Goal: Transaction & Acquisition: Purchase product/service

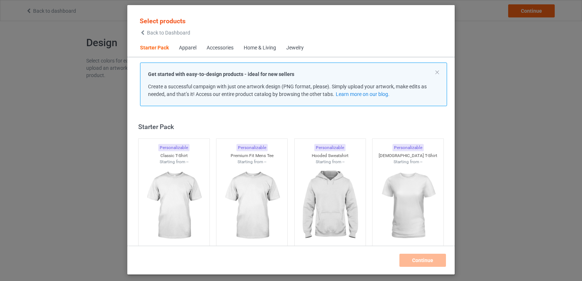
scroll to position [9, 0]
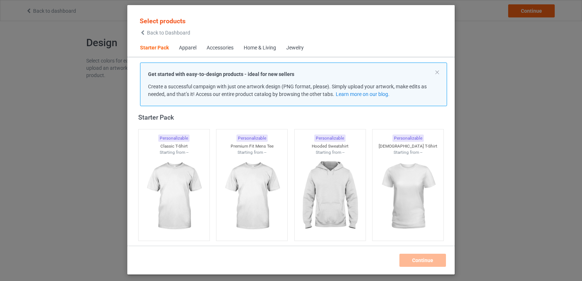
click at [191, 48] on div "Apparel" at bounding box center [187, 47] width 17 height 7
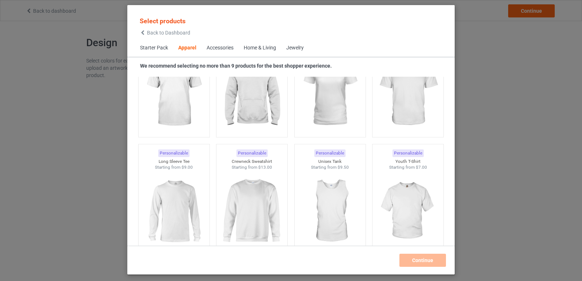
scroll to position [489, 0]
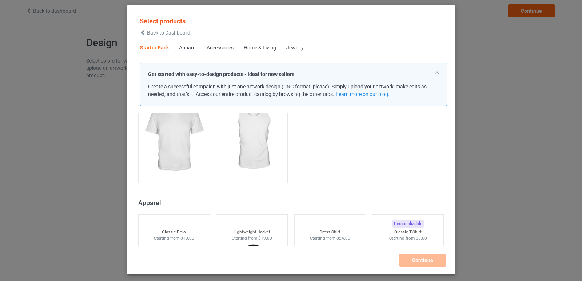
scroll to position [198, 0]
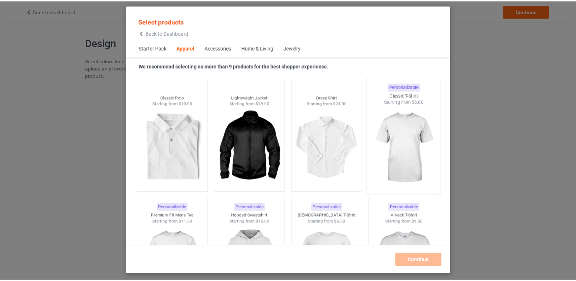
scroll to position [271, 0]
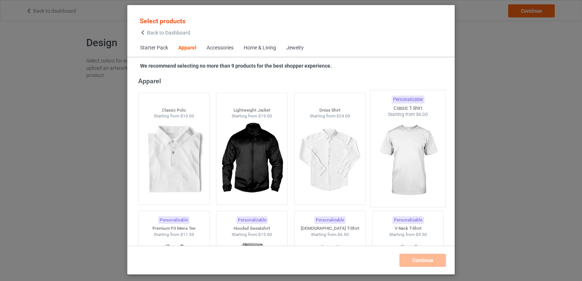
click at [402, 146] on img at bounding box center [408, 160] width 68 height 85
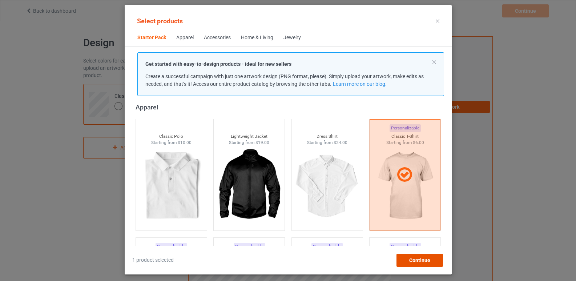
click at [415, 259] on span "Continue" at bounding box center [419, 261] width 21 height 6
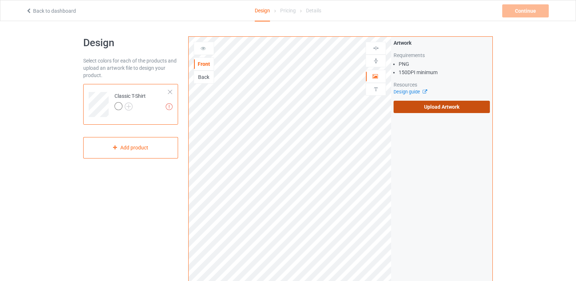
click at [436, 108] on label "Upload Artwork" at bounding box center [442, 107] width 96 height 12
click at [0, 0] on input "Upload Artwork" at bounding box center [0, 0] width 0 height 0
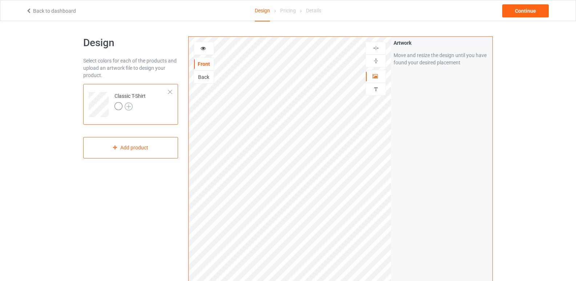
click at [130, 105] on img at bounding box center [129, 107] width 8 height 8
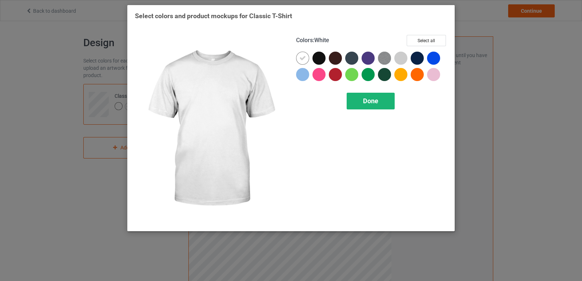
click at [371, 103] on span "Done" at bounding box center [370, 101] width 15 height 8
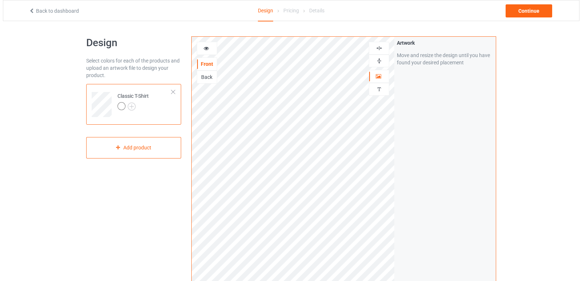
scroll to position [190, 0]
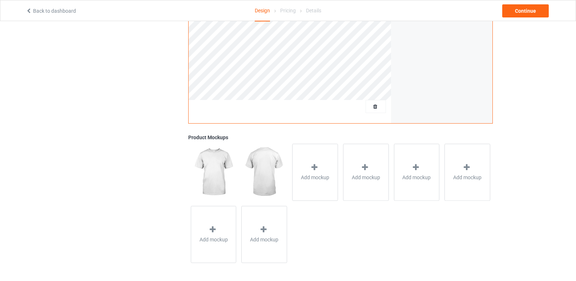
click at [316, 169] on icon at bounding box center [314, 168] width 9 height 8
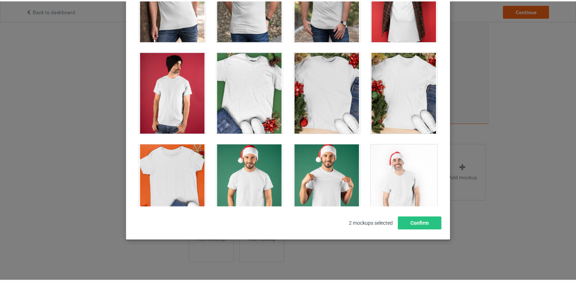
scroll to position [1055, 0]
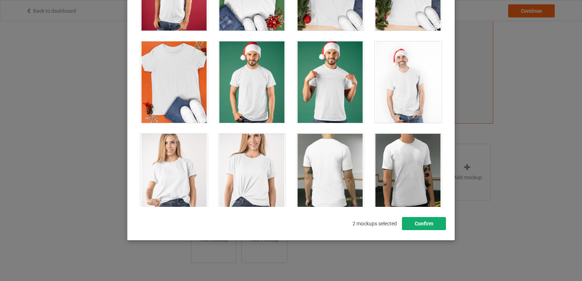
click at [428, 225] on button "Confirm" at bounding box center [424, 223] width 44 height 13
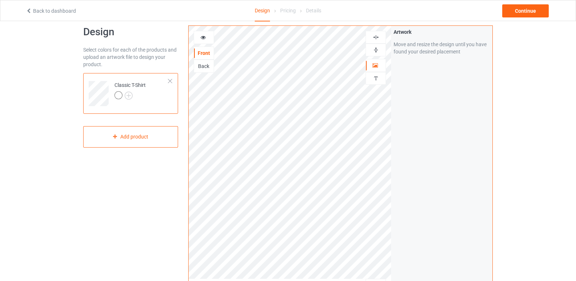
scroll to position [8, 0]
click at [396, 151] on div "Artwork Move and resize the design until you have found your desired placement" at bounding box center [441, 166] width 101 height 276
click at [203, 71] on div "Back" at bounding box center [204, 68] width 20 height 7
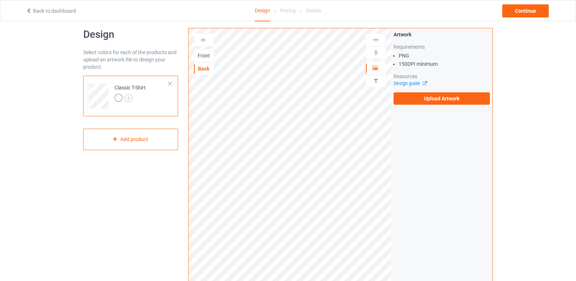
click at [202, 40] on icon at bounding box center [203, 38] width 6 height 5
click at [204, 56] on div "Front" at bounding box center [204, 55] width 20 height 7
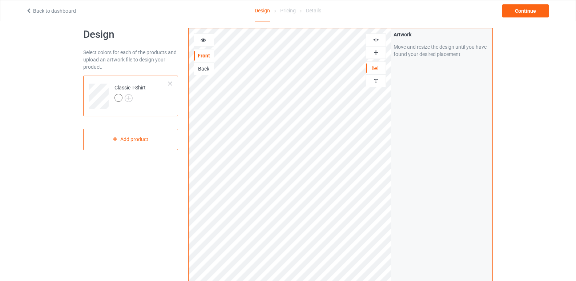
click at [206, 39] on icon at bounding box center [203, 38] width 6 height 5
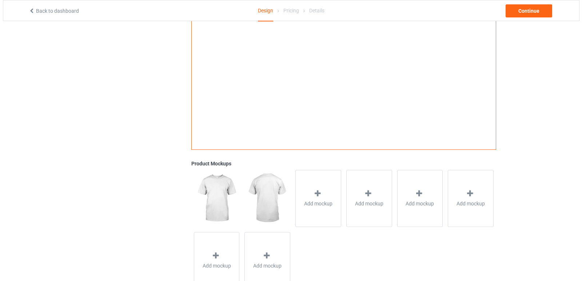
scroll to position [172, 0]
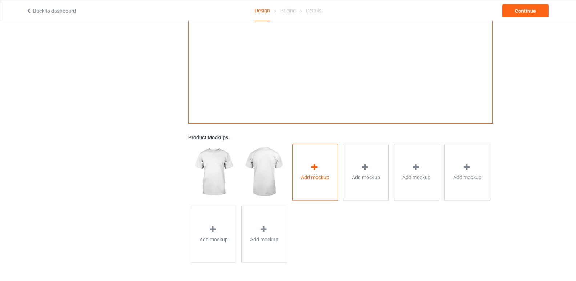
click at [305, 182] on div "Add mockup" at bounding box center [315, 172] width 46 height 57
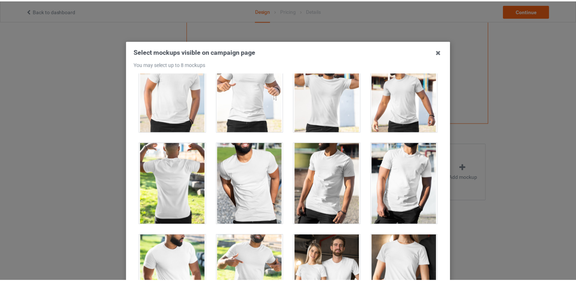
scroll to position [8693, 0]
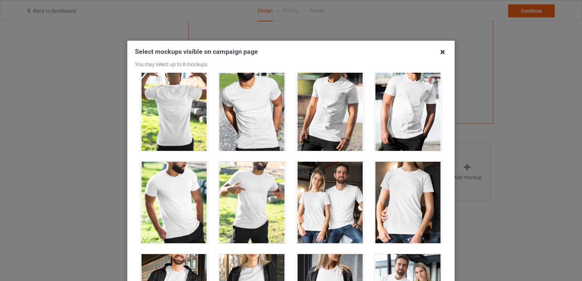
click at [440, 53] on icon at bounding box center [443, 52] width 12 height 12
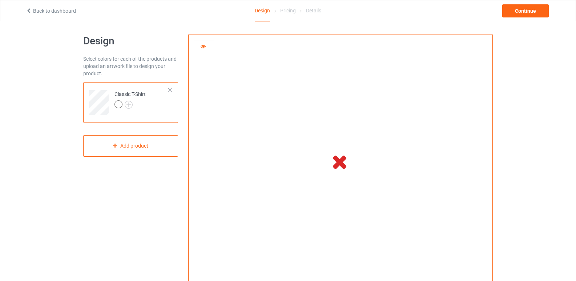
scroll to position [0, 0]
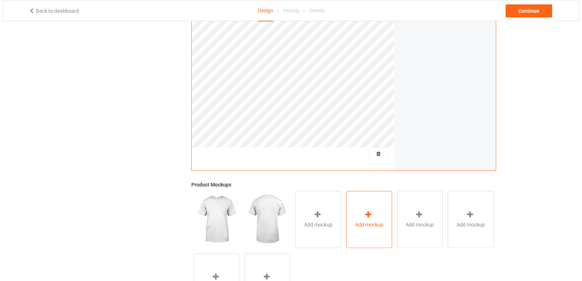
scroll to position [182, 0]
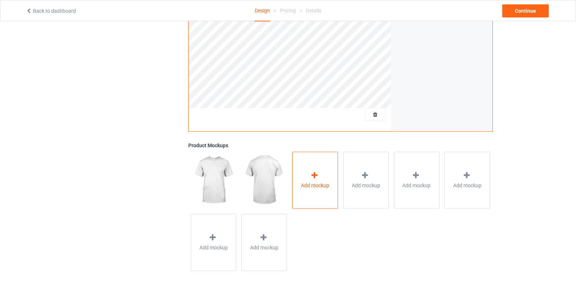
click at [304, 184] on span "Add mockup" at bounding box center [315, 185] width 28 height 7
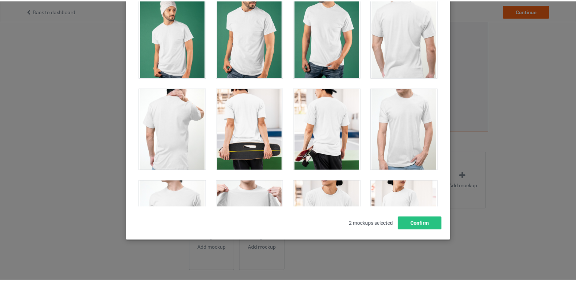
scroll to position [1564, 0]
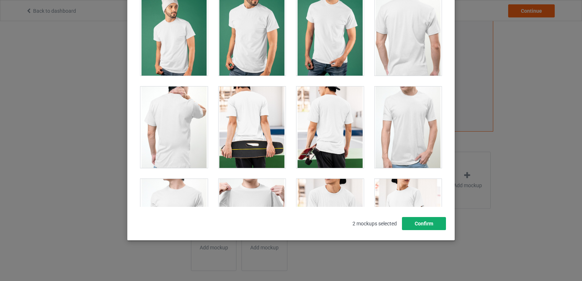
click at [410, 221] on button "Confirm" at bounding box center [424, 223] width 44 height 13
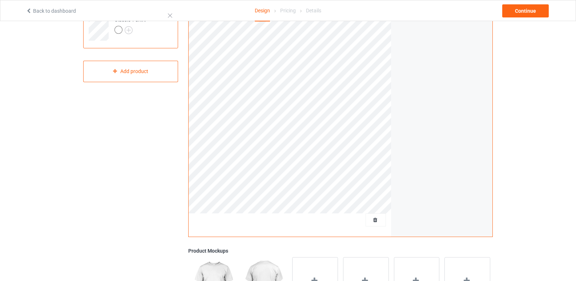
scroll to position [0, 0]
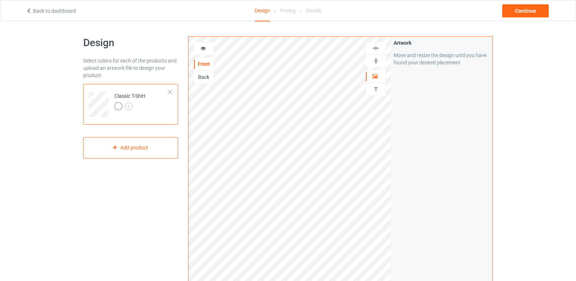
click at [206, 48] on icon at bounding box center [203, 47] width 6 height 5
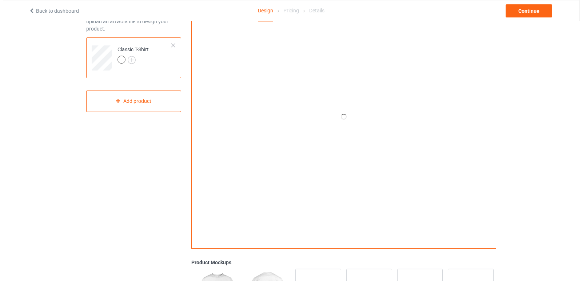
scroll to position [172, 0]
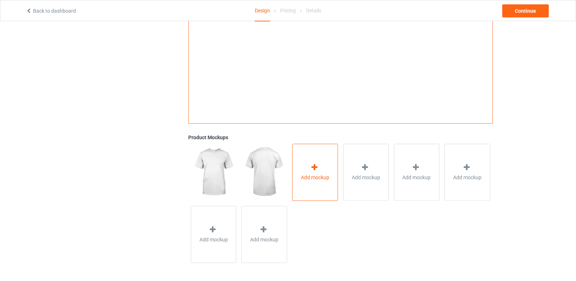
click at [327, 164] on div "Add mockup" at bounding box center [315, 172] width 46 height 57
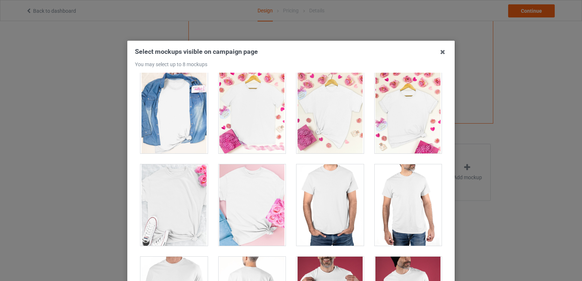
scroll to position [3055, 0]
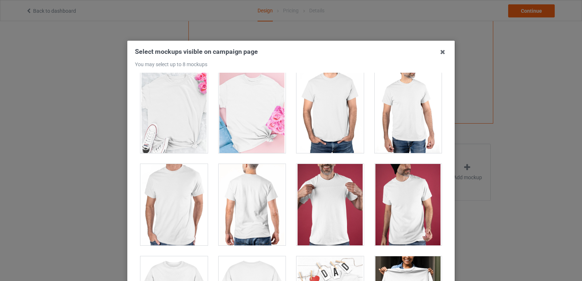
click at [258, 119] on div at bounding box center [252, 112] width 67 height 81
click at [173, 128] on div at bounding box center [173, 112] width 67 height 81
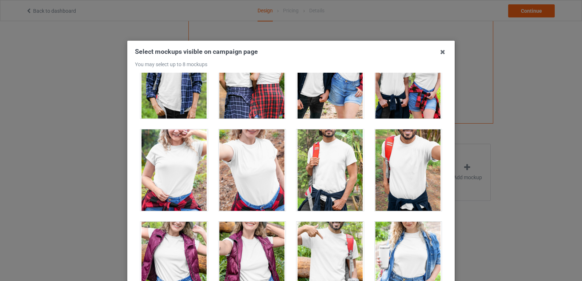
scroll to position [8183, 0]
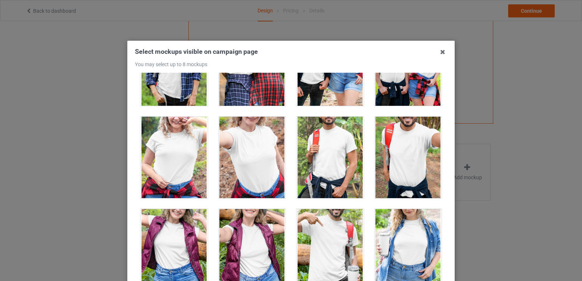
click at [263, 144] on div at bounding box center [252, 157] width 67 height 81
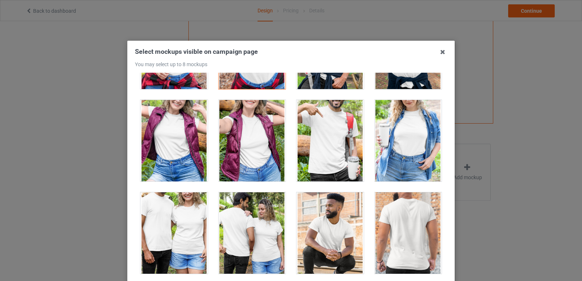
click at [407, 161] on div at bounding box center [408, 140] width 67 height 81
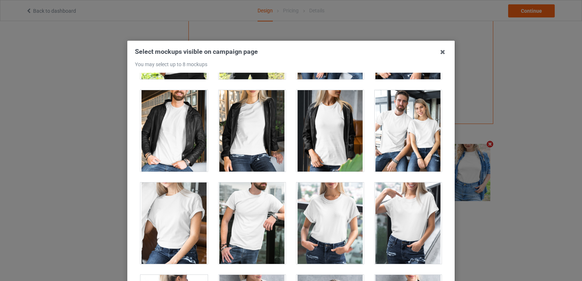
scroll to position [8874, 0]
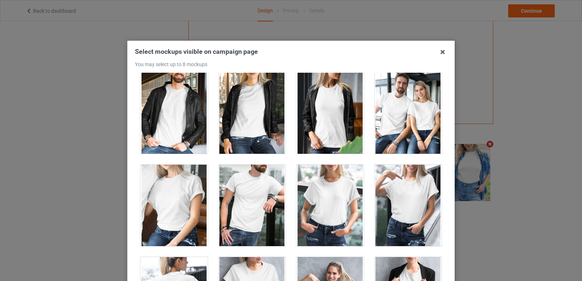
click at [396, 197] on div at bounding box center [408, 205] width 67 height 81
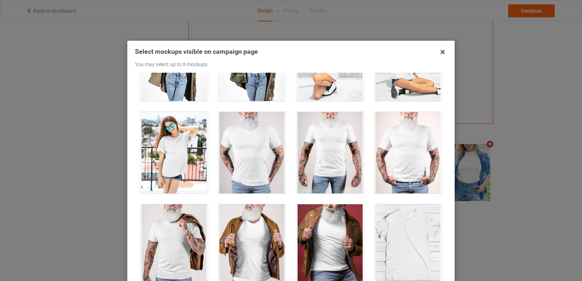
scroll to position [10035, 0]
click at [173, 158] on div at bounding box center [173, 152] width 67 height 81
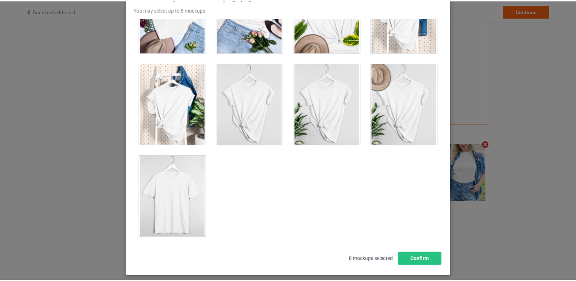
scroll to position [91, 0]
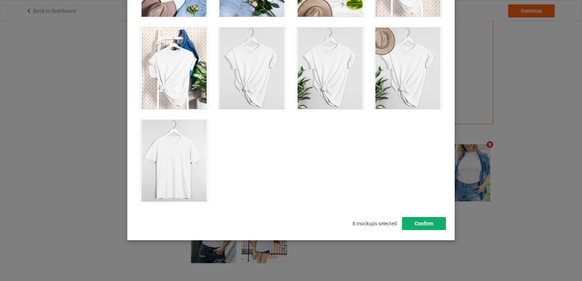
click at [436, 221] on button "Confirm" at bounding box center [424, 223] width 44 height 13
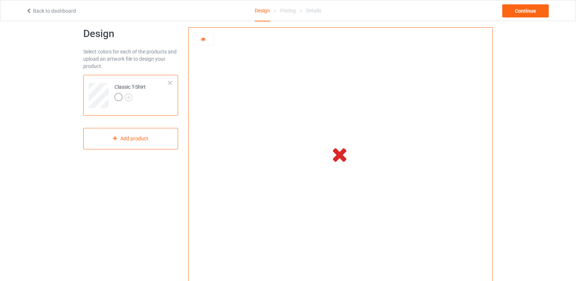
scroll to position [0, 0]
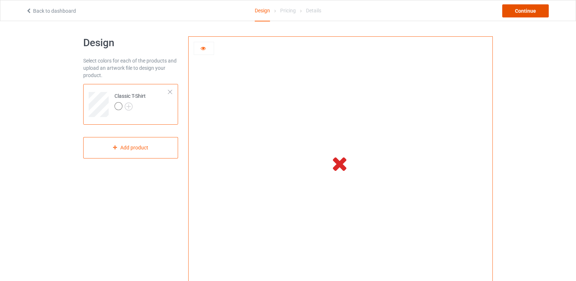
click at [522, 11] on div "Continue" at bounding box center [526, 10] width 47 height 13
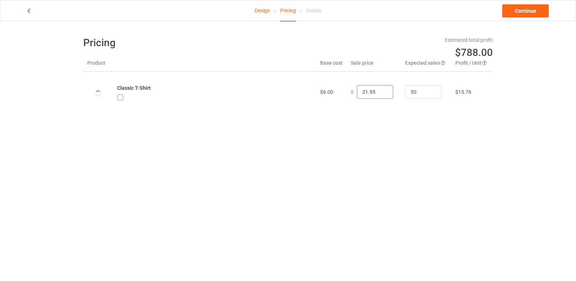
click at [382, 94] on input "21.95" at bounding box center [375, 92] width 36 height 14
click at [382, 94] on input "20.95" at bounding box center [375, 92] width 36 height 14
click at [382, 94] on input "19.95" at bounding box center [375, 92] width 36 height 14
click at [382, 94] on input "18.95" at bounding box center [375, 92] width 36 height 14
click at [382, 94] on input "17.95" at bounding box center [375, 92] width 36 height 14
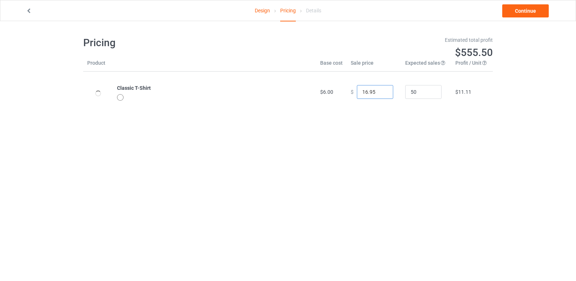
type input "16.95"
click at [382, 94] on input "16.95" at bounding box center [375, 92] width 36 height 14
click at [533, 11] on link "Continue" at bounding box center [526, 10] width 47 height 13
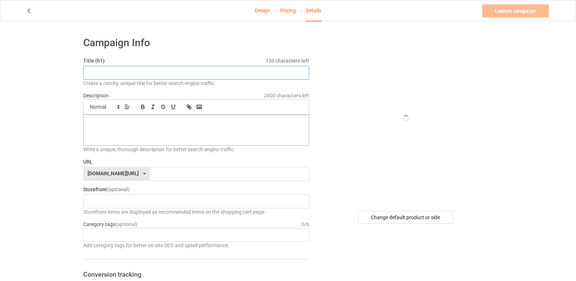
click at [209, 66] on input "text" at bounding box center [196, 73] width 226 height 14
paste input "Cruise Squad 2026, Family Vacation"
type input "Cruise Squad 2026, Family Vacation"
click at [245, 126] on p at bounding box center [196, 123] width 214 height 7
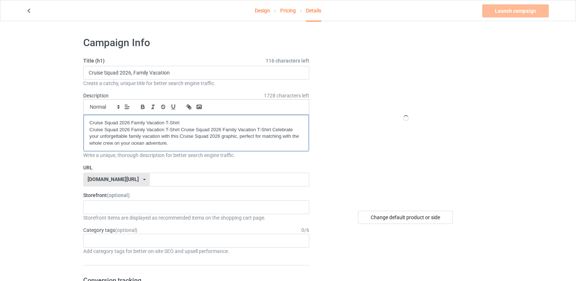
click at [152, 124] on p "Cruise Squad 2026 Family Vacation T-Shirt" at bounding box center [196, 123] width 214 height 7
copy p "Vacation"
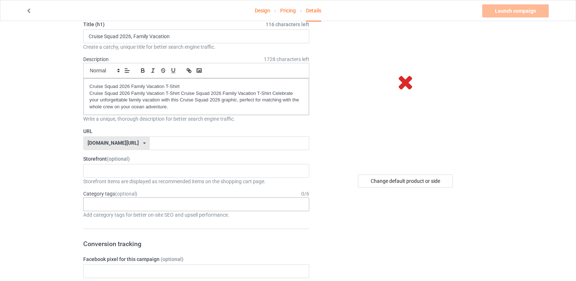
click at [185, 199] on div "Age > [DEMOGRAPHIC_DATA] > 1 Age > [DEMOGRAPHIC_DATA] Months > 1 Month Age > [D…" at bounding box center [196, 204] width 226 height 14
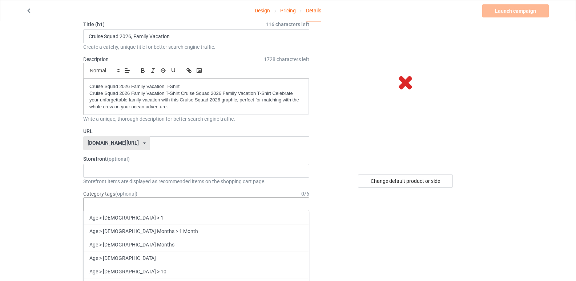
click at [184, 200] on div "Age > [DEMOGRAPHIC_DATA] > 1 Age > [DEMOGRAPHIC_DATA] Months > 1 Month Age > [D…" at bounding box center [196, 204] width 226 height 14
paste input "Vacation"
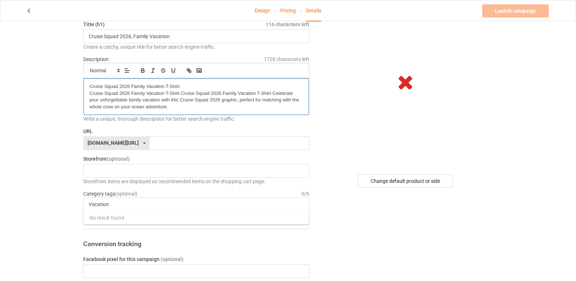
click at [140, 87] on p "Cruise Squad 2026 Family Vacation T-Shirt" at bounding box center [196, 86] width 214 height 7
copy p "Family"
click at [106, 201] on div "Vacation No result found 1 1 Month 1-12 Months 1-19 10 10 Month 100 10K Run 11 …" at bounding box center [196, 204] width 226 height 14
click at [106, 201] on input "Vacation" at bounding box center [105, 204] width 32 height 6
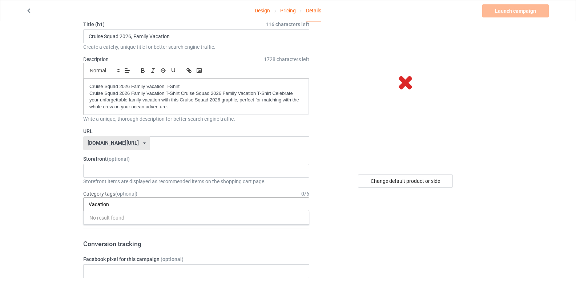
paste input "Family"
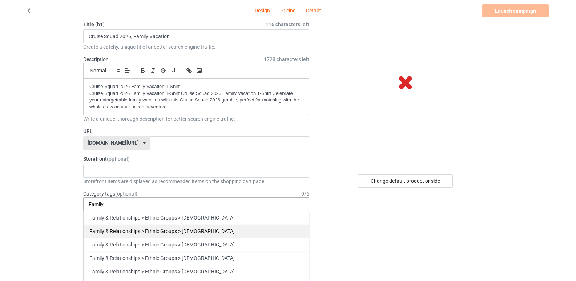
type input "Family"
click at [178, 234] on div "Family & Relationships > Ethnic Groups > [DEMOGRAPHIC_DATA]" at bounding box center [196, 230] width 225 height 13
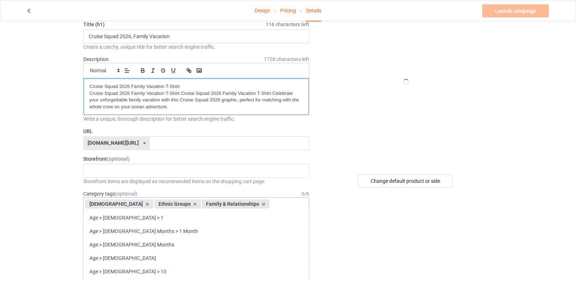
click at [99, 88] on p "Cruise Squad 2026 Family Vacation T-Shirt" at bounding box center [196, 86] width 214 height 7
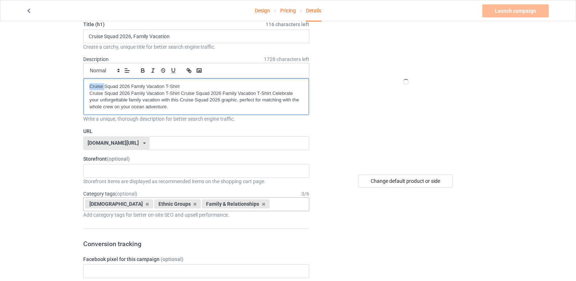
click at [99, 88] on p "Cruise Squad 2026 Family Vacation T-Shirt" at bounding box center [196, 86] width 214 height 7
copy p "Cruise"
click at [113, 168] on div "No result found" at bounding box center [196, 171] width 226 height 14
paste input "Cruise"
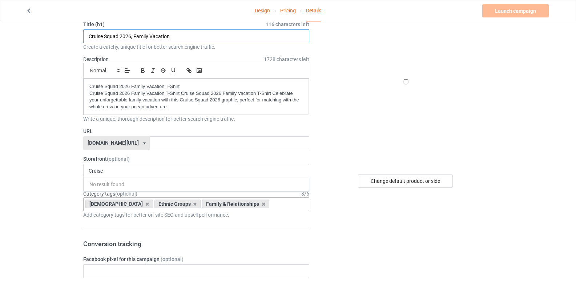
click at [113, 36] on input "Cruise Squad 2026, Family Vacation" at bounding box center [196, 36] width 226 height 14
click at [113, 176] on div "Cruise No result found" at bounding box center [196, 171] width 226 height 14
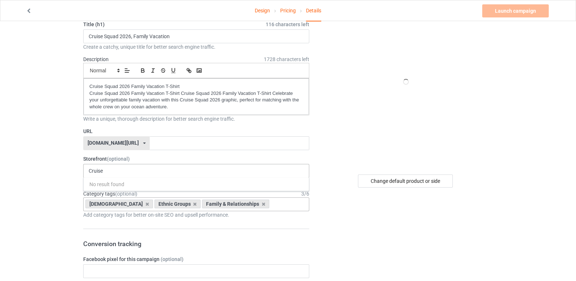
click at [113, 176] on div "Cruise No result found" at bounding box center [196, 171] width 226 height 14
click at [113, 175] on div "Cruise No result found" at bounding box center [196, 171] width 226 height 14
drag, startPoint x: 113, startPoint y: 173, endPoint x: 71, endPoint y: 168, distance: 42.5
paste input "Squad"
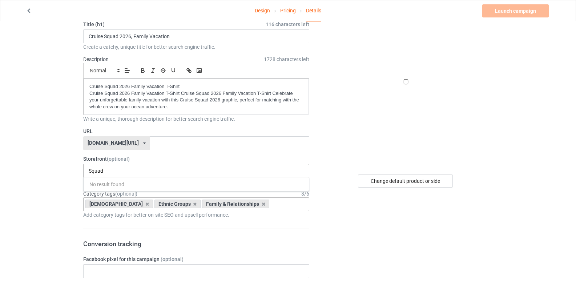
type input "Squad"
click at [97, 169] on input "Squad" at bounding box center [99, 171] width 20 height 6
click at [355, 120] on div at bounding box center [406, 82] width 131 height 164
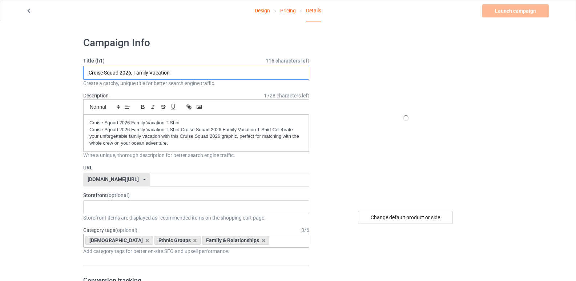
drag, startPoint x: 132, startPoint y: 71, endPoint x: 88, endPoint y: 74, distance: 43.4
click at [88, 74] on input "Cruise Squad 2026, Family Vacation" at bounding box center [196, 73] width 226 height 14
click at [150, 181] on input "text" at bounding box center [229, 180] width 159 height 14
paste input "Cruise Squad 2026"
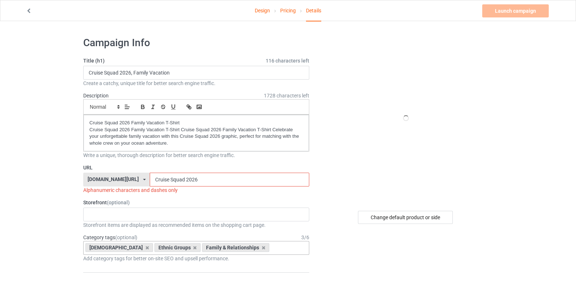
click at [167, 177] on input "Cruise Squad 2026" at bounding box center [229, 180] width 159 height 14
click at [150, 175] on input "Cruise Squad2026" at bounding box center [229, 180] width 159 height 14
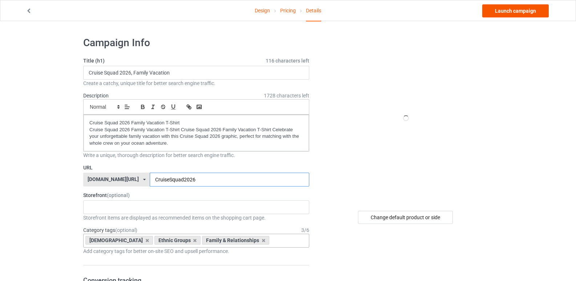
type input "CruiseSquad2026"
click at [517, 10] on link "Launch campaign" at bounding box center [516, 10] width 67 height 13
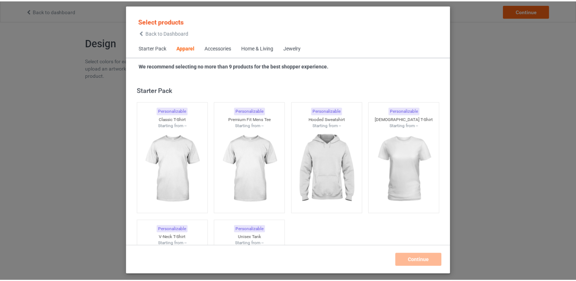
scroll to position [271, 0]
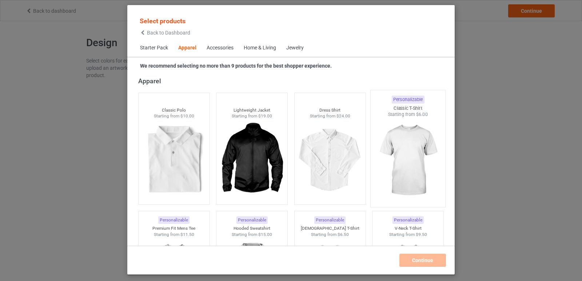
click at [414, 157] on img at bounding box center [408, 160] width 68 height 85
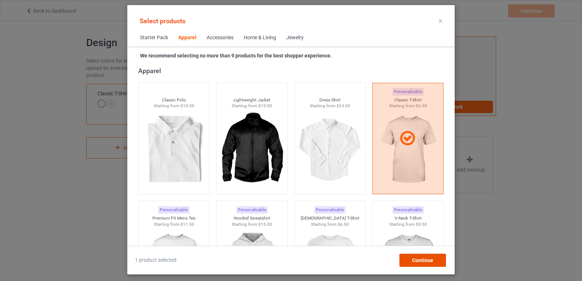
click at [425, 258] on span "Continue" at bounding box center [422, 261] width 21 height 6
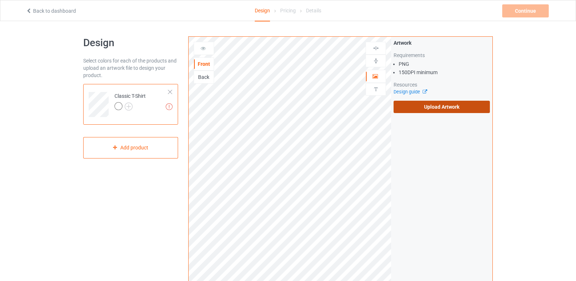
click at [439, 104] on label "Upload Artwork" at bounding box center [442, 107] width 96 height 12
click at [0, 0] on input "Upload Artwork" at bounding box center [0, 0] width 0 height 0
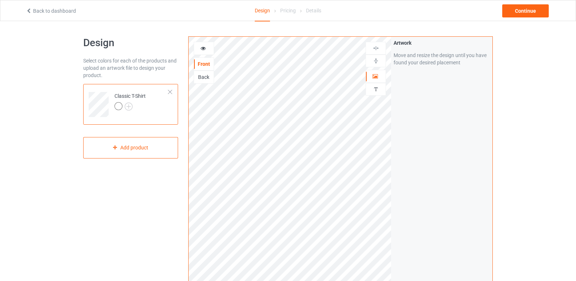
click at [200, 51] on div at bounding box center [204, 48] width 20 height 7
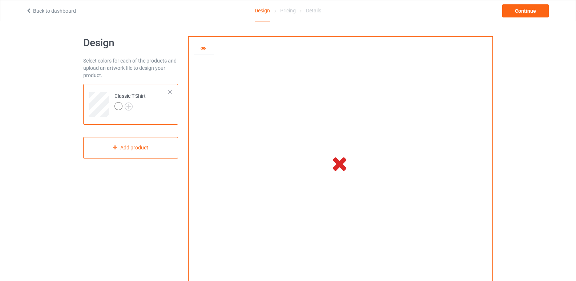
click at [30, 8] on icon at bounding box center [29, 9] width 6 height 5
